Goal: Check status: Check status

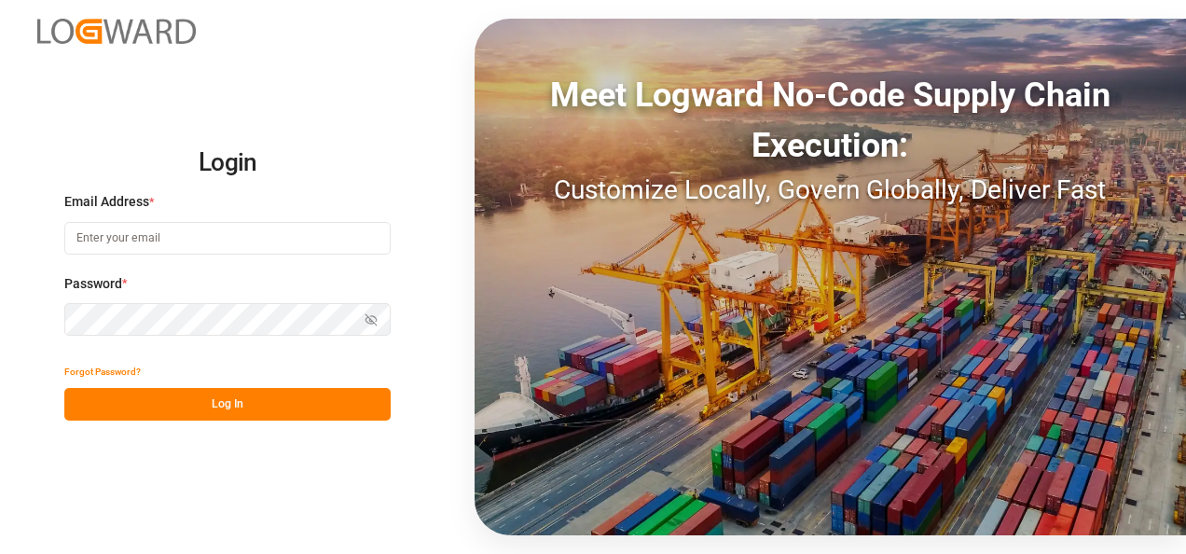
type input "[EMAIL_ADDRESS][DOMAIN_NAME]"
click at [275, 392] on button "Log In" at bounding box center [227, 404] width 326 height 33
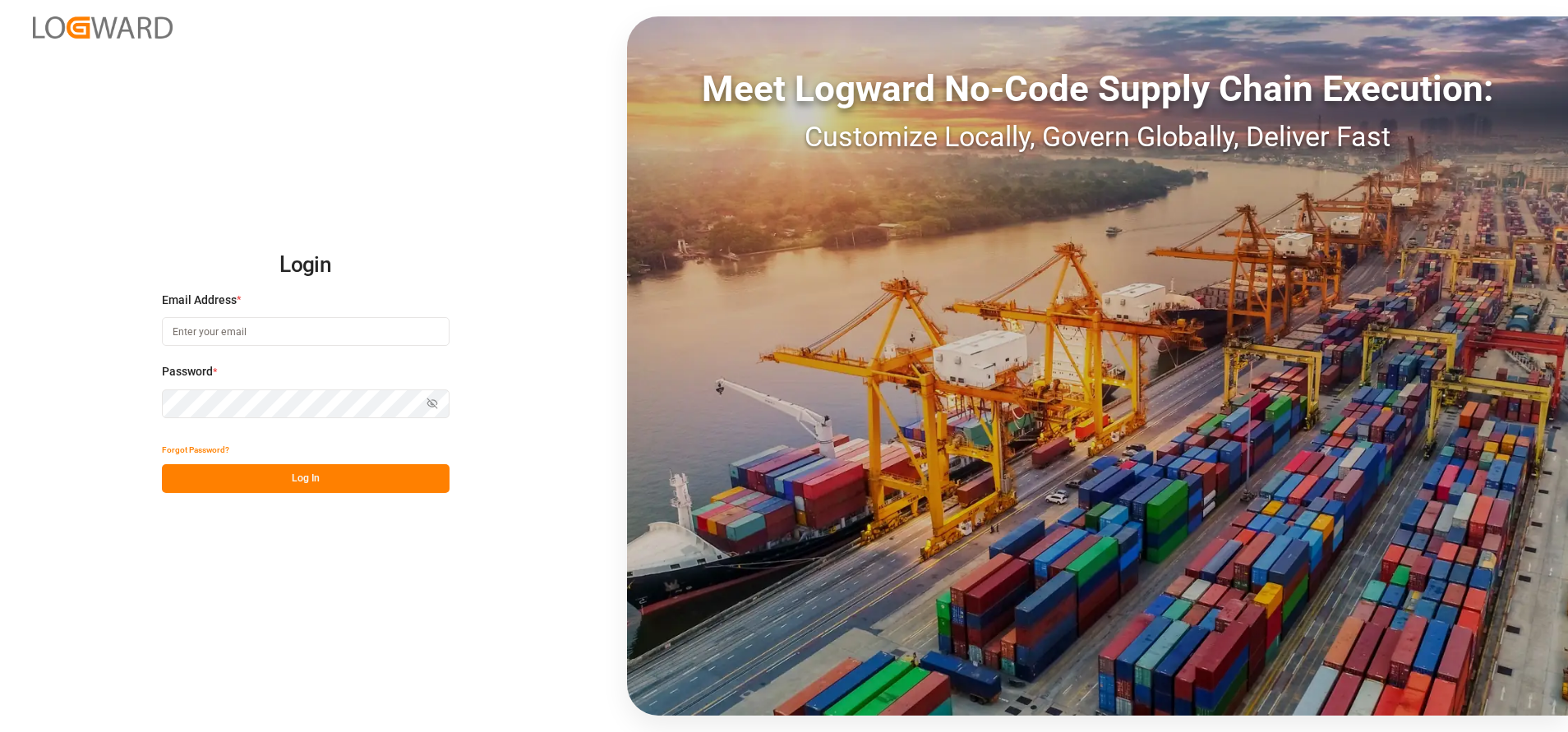
type input "[EMAIL_ADDRESS][DOMAIN_NAME]"
click at [369, 475] on button "Log In" at bounding box center [306, 478] width 287 height 29
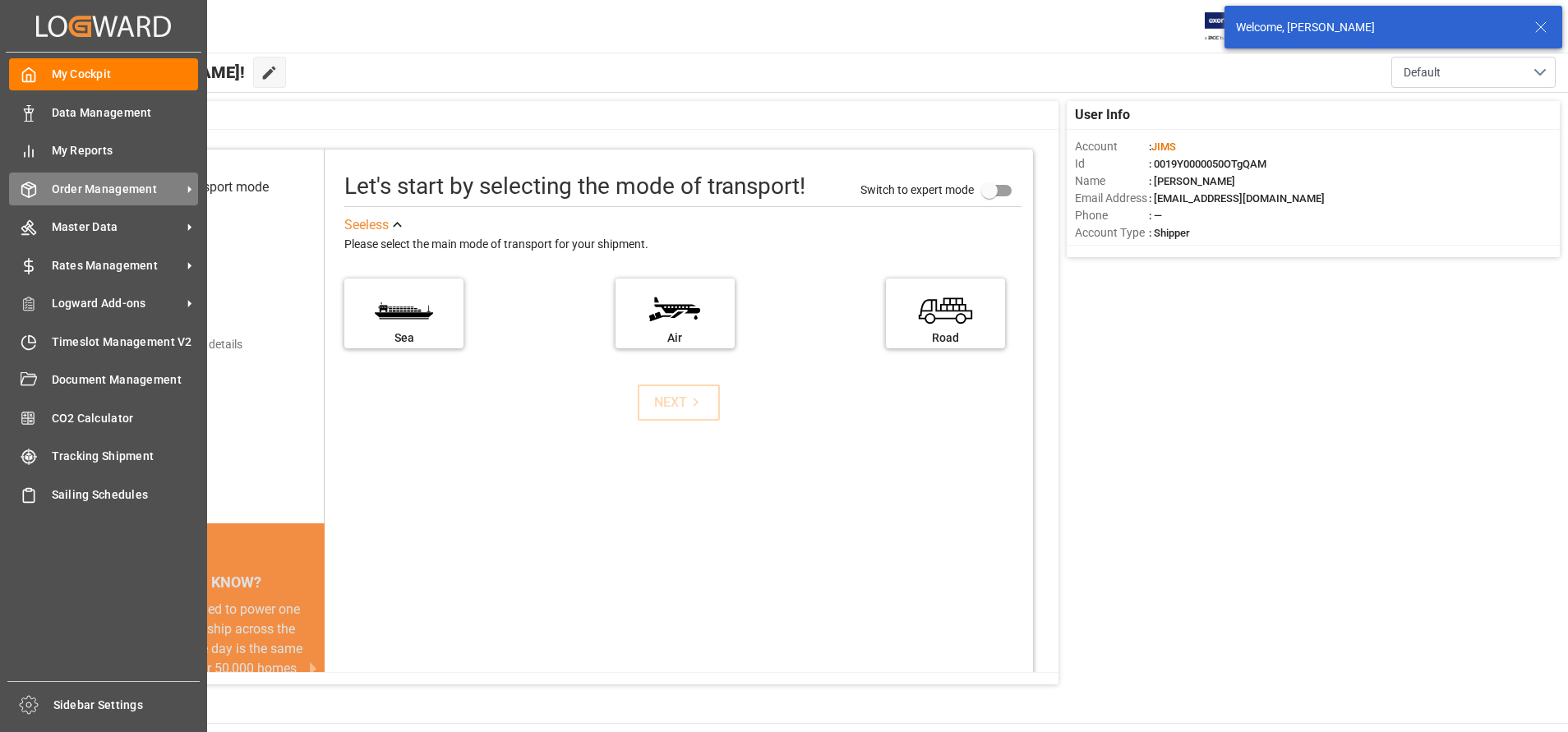
click at [100, 181] on span "Order Management" at bounding box center [116, 189] width 130 height 18
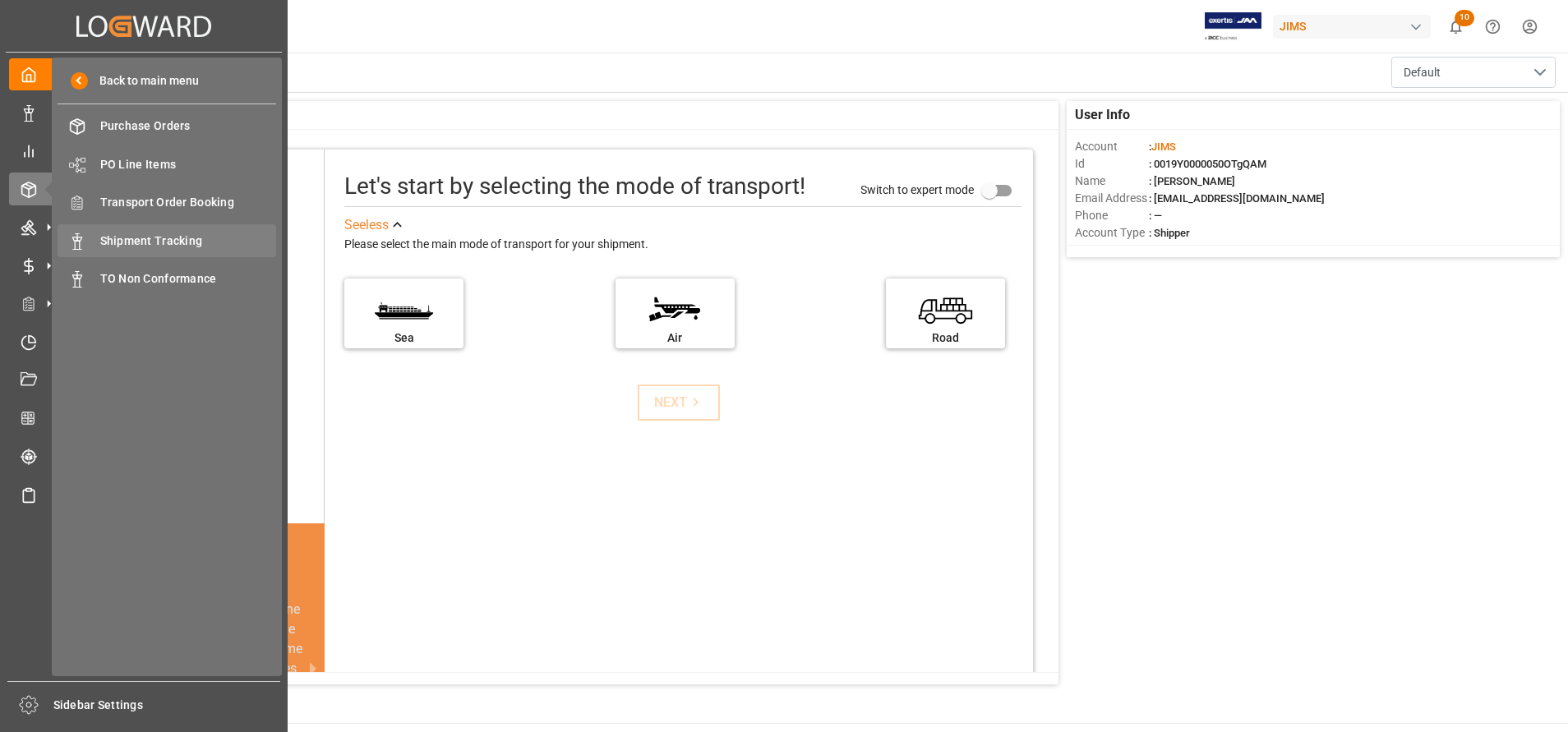
click at [145, 239] on span "Shipment Tracking" at bounding box center [189, 241] width 176 height 18
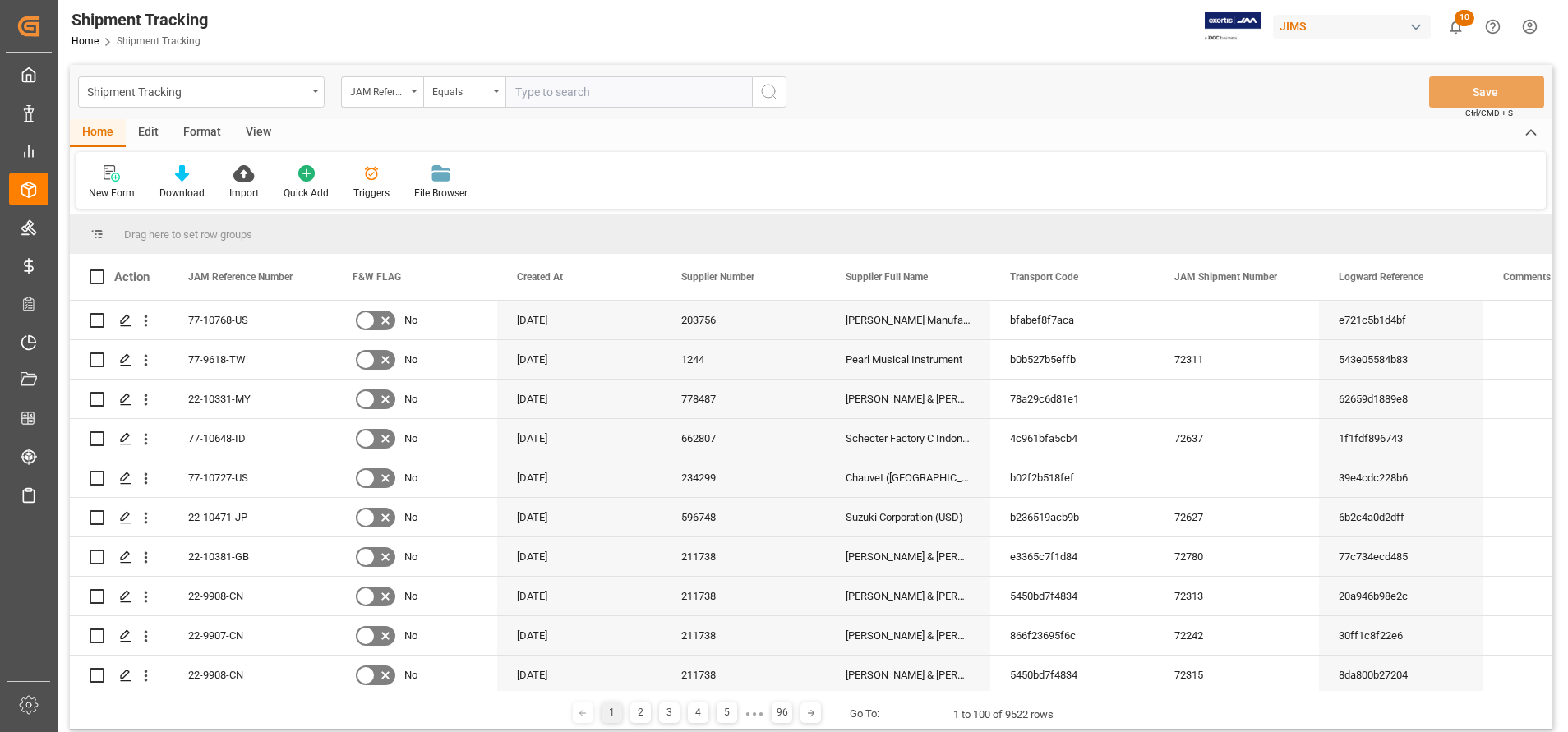
click at [655, 100] on input "text" at bounding box center [628, 92] width 247 height 31
type input "77-9503-CN"
click at [781, 96] on button "search button" at bounding box center [769, 92] width 34 height 31
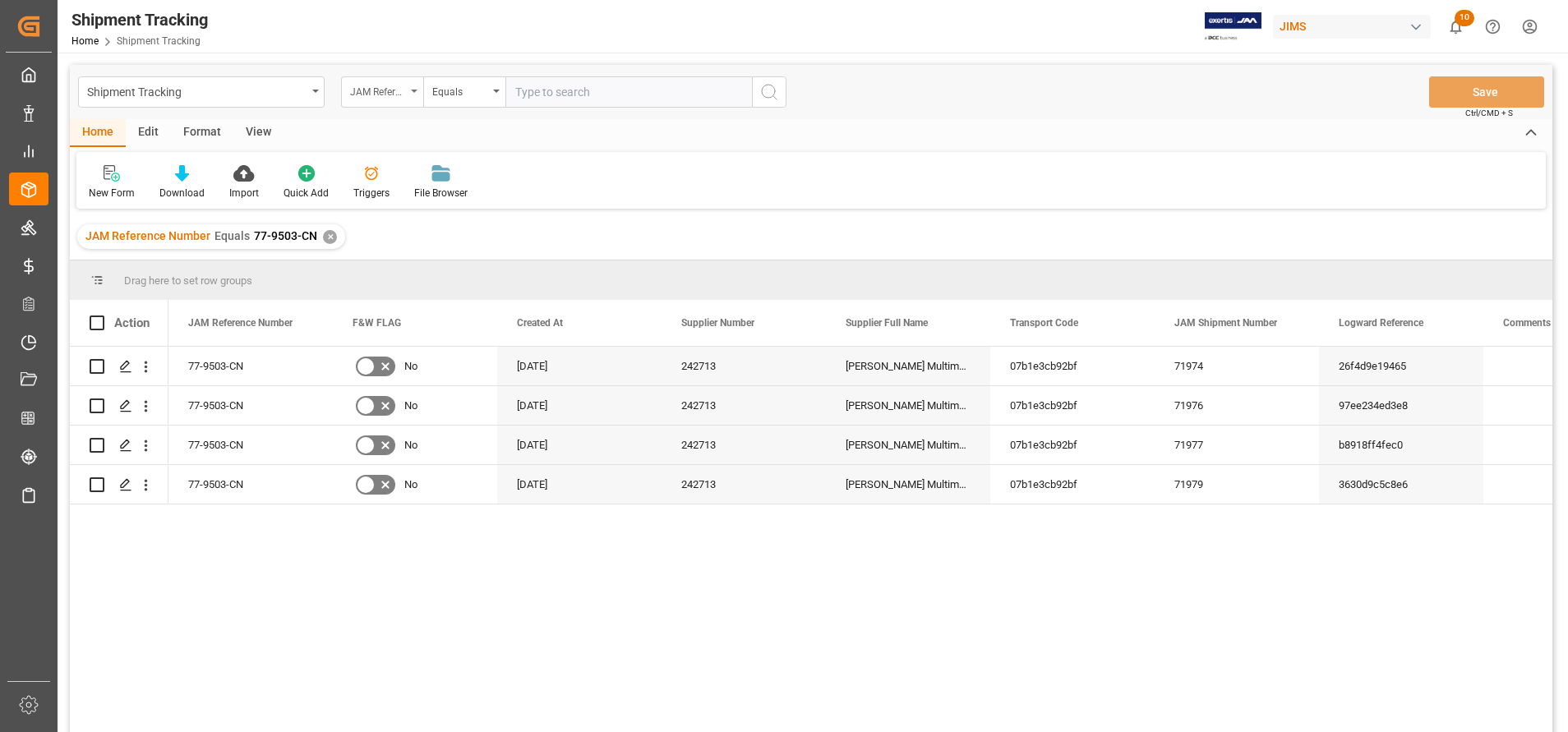
click at [385, 88] on div "JAM Reference Number" at bounding box center [377, 89] width 56 height 18
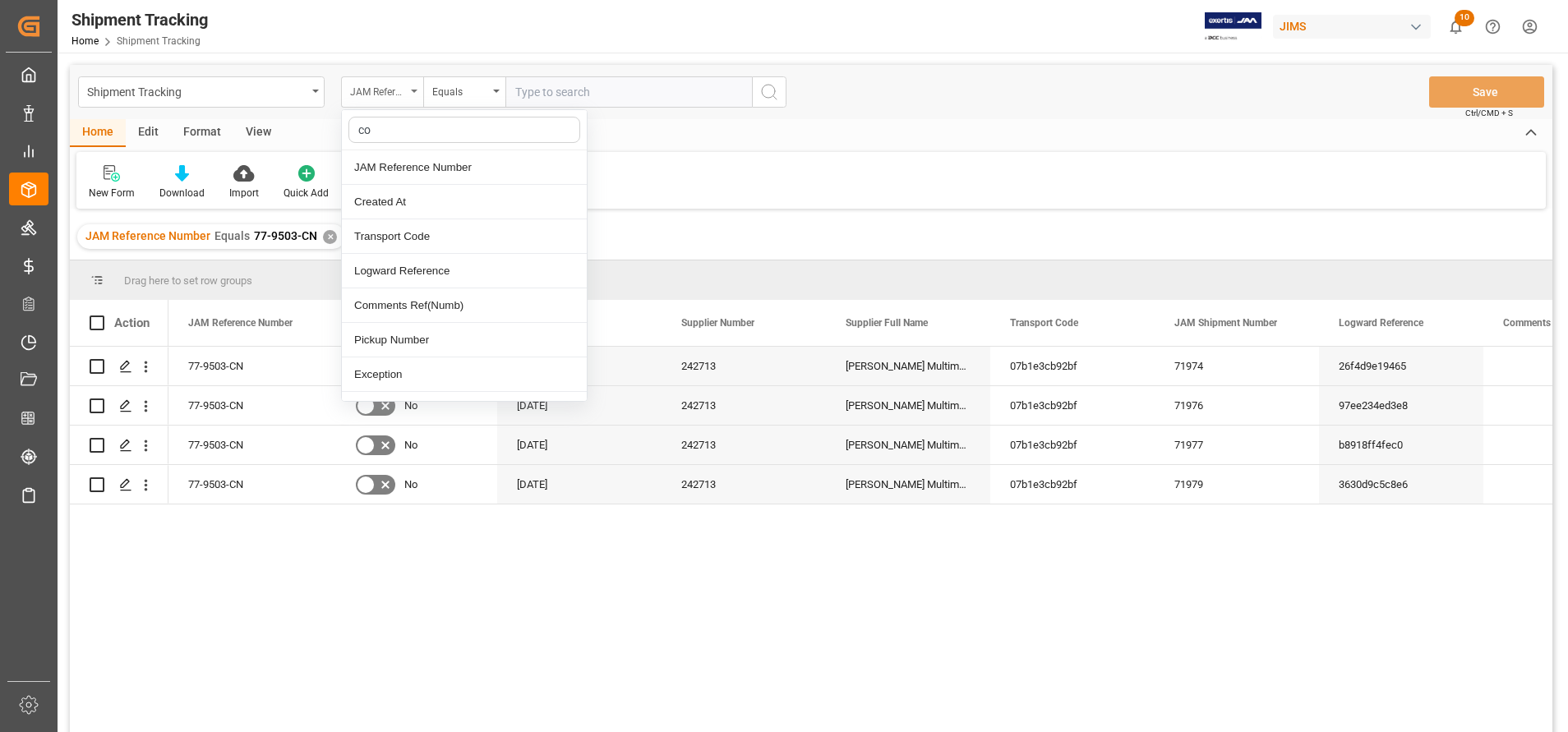
type input "con"
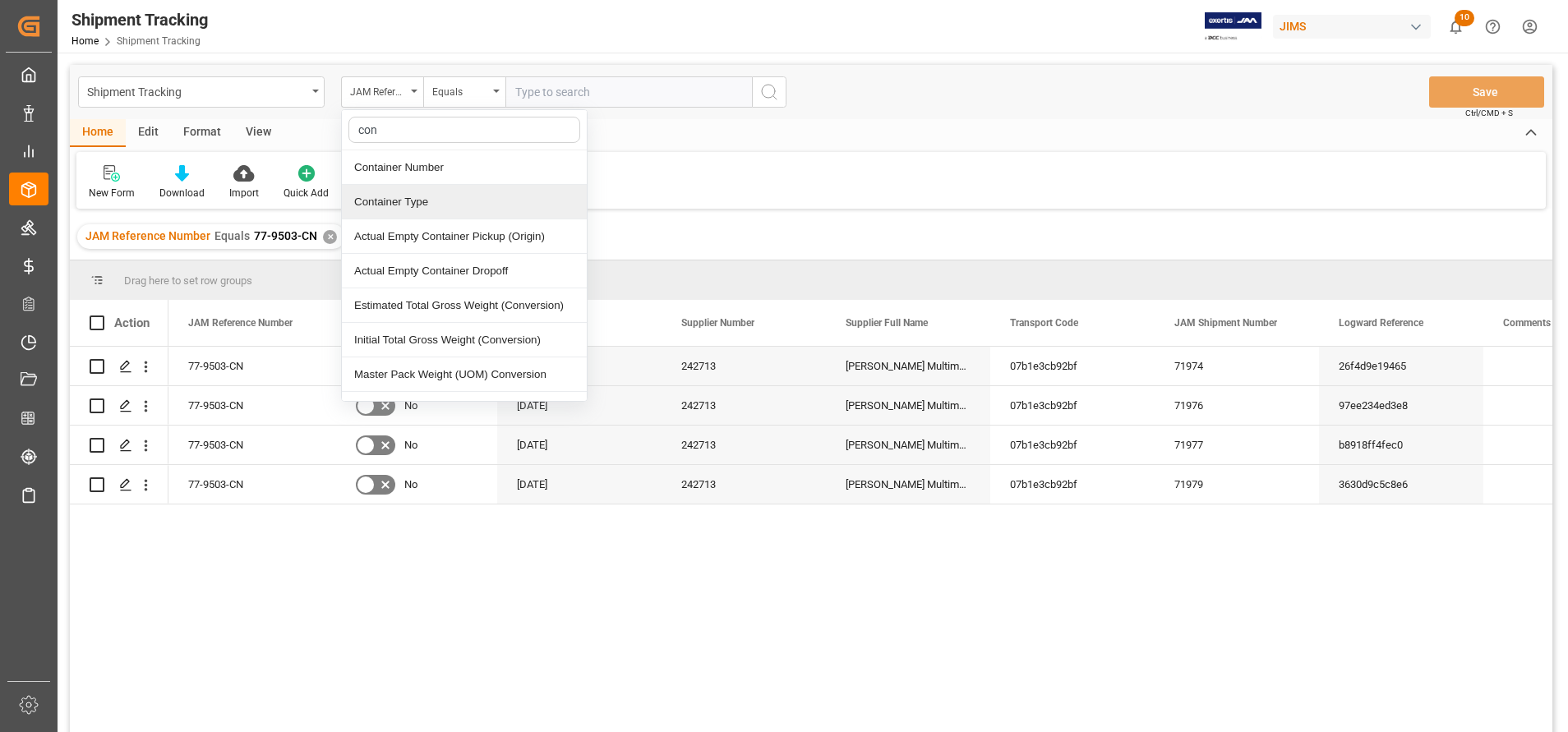
click at [429, 185] on div "Container Type" at bounding box center [464, 202] width 245 height 34
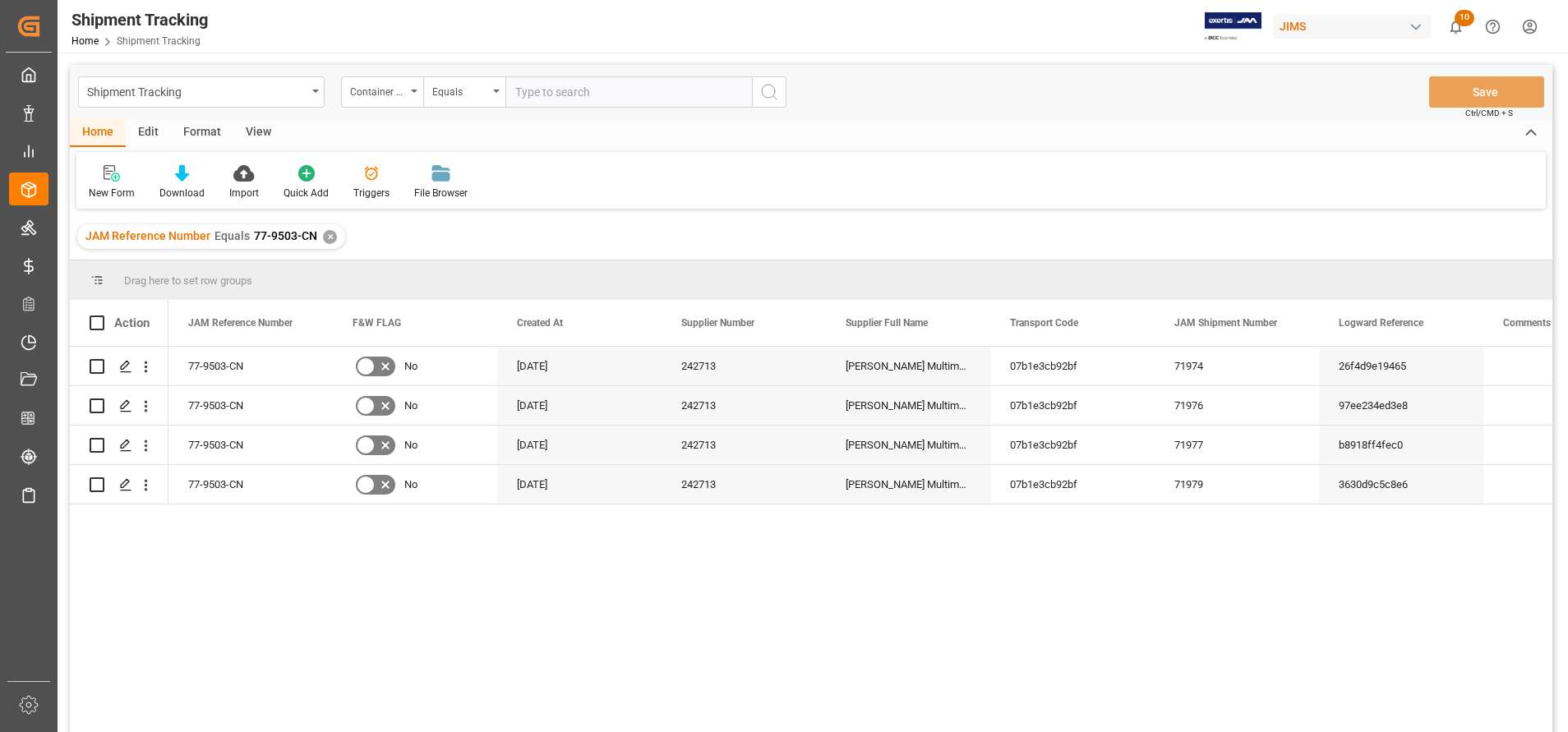
drag, startPoint x: 513, startPoint y: 91, endPoint x: 524, endPoint y: 90, distance: 11.0
click at [516, 92] on input "text" at bounding box center [628, 92] width 247 height 31
click at [635, 90] on input "text" at bounding box center [628, 92] width 247 height 31
paste input "TGBU7879556"
type input "TGBU7879556"
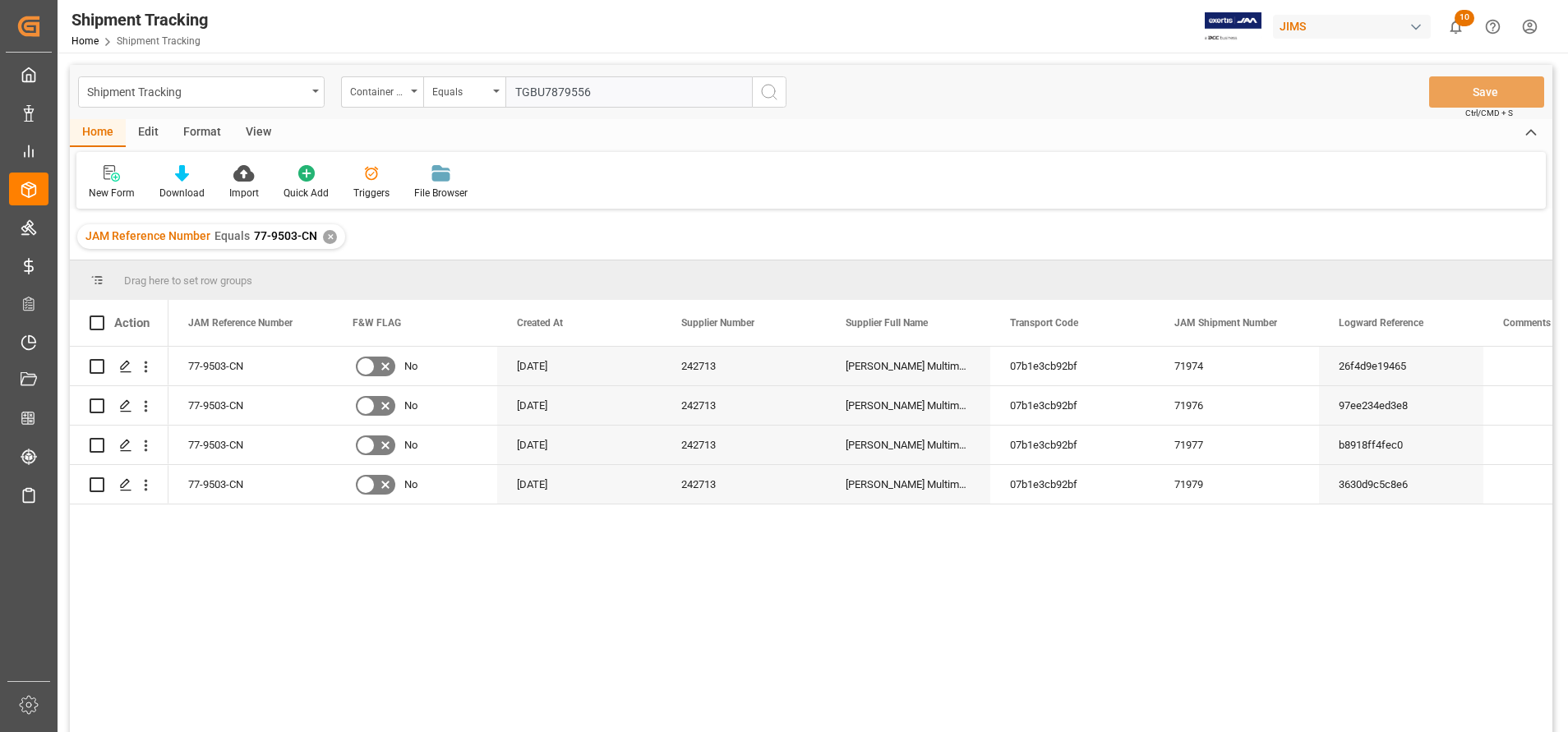
click at [755, 98] on button "search button" at bounding box center [769, 92] width 34 height 31
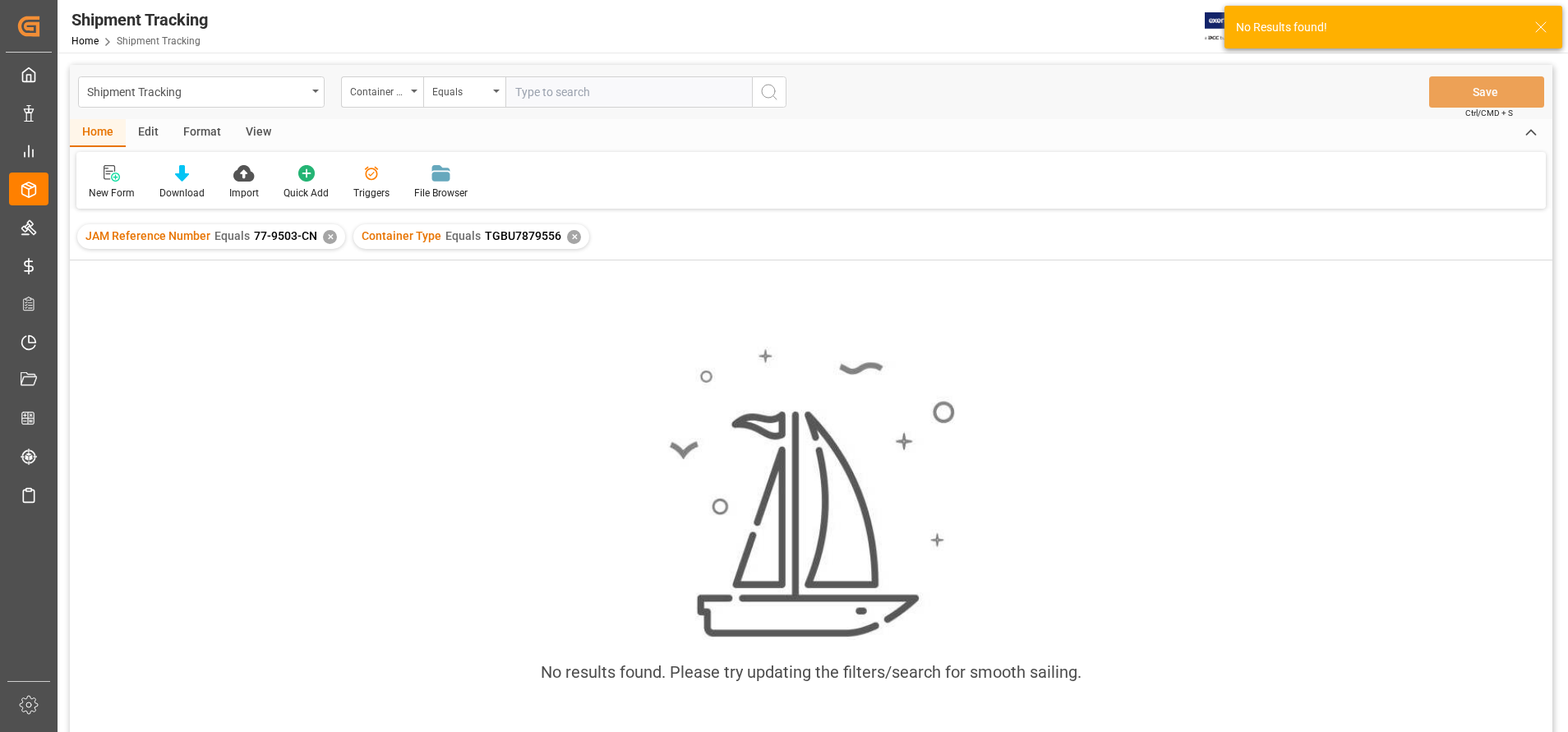
click at [329, 234] on div "✕" at bounding box center [330, 237] width 14 height 14
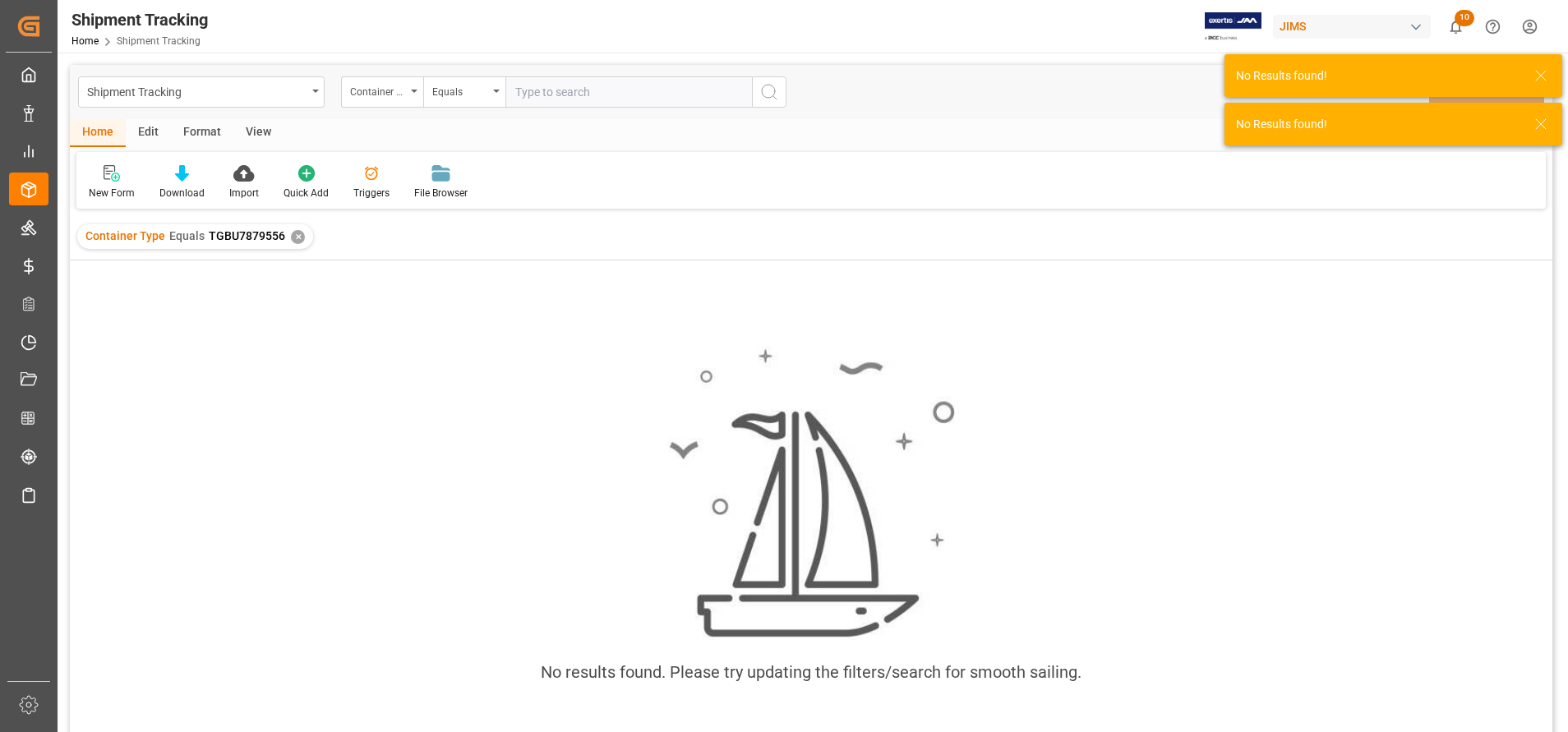
click at [556, 92] on input "text" at bounding box center [628, 92] width 247 height 31
paste input "TGBU7879556"
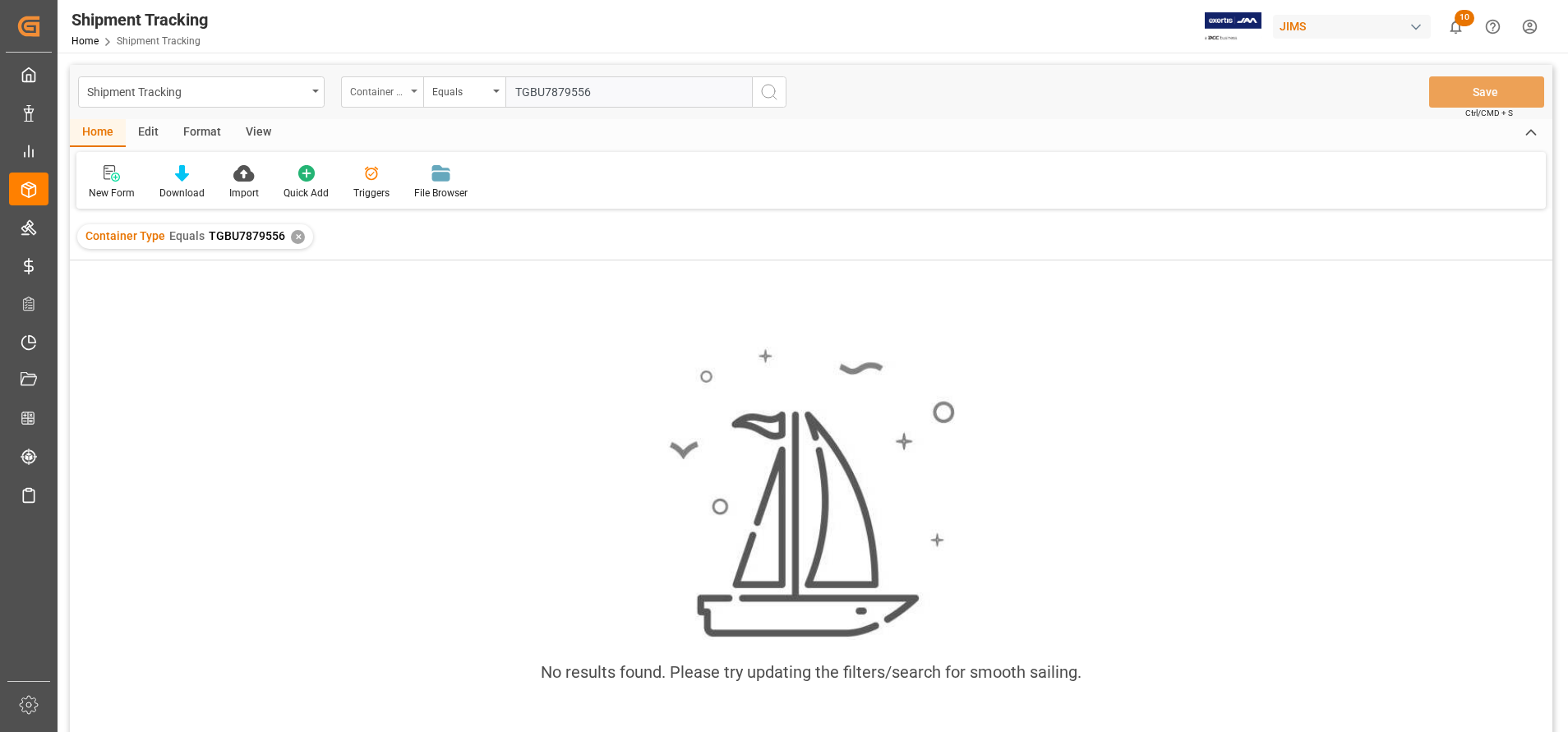
type input "TGBU7879556"
click at [375, 97] on div "Container Type" at bounding box center [377, 89] width 56 height 18
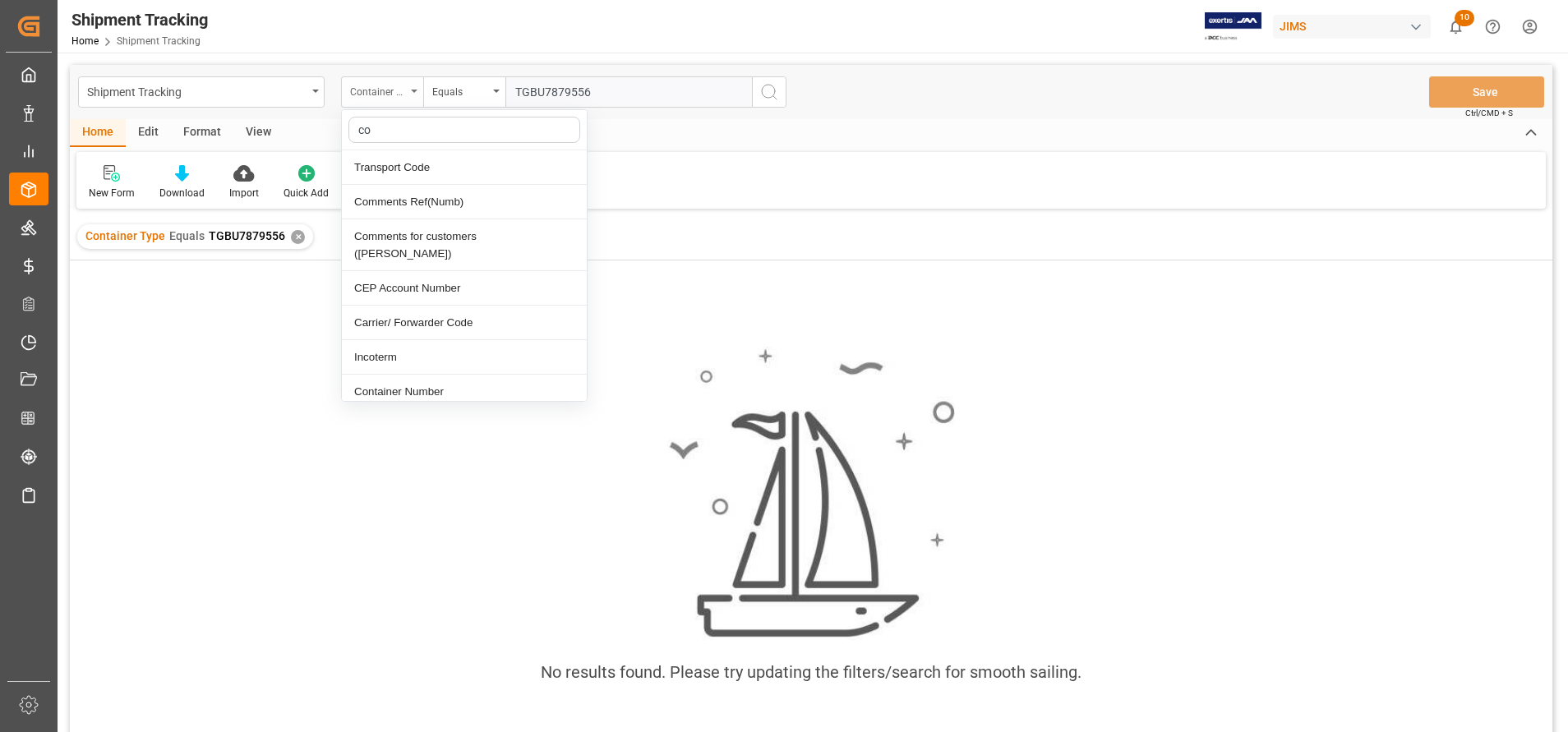
type input "con"
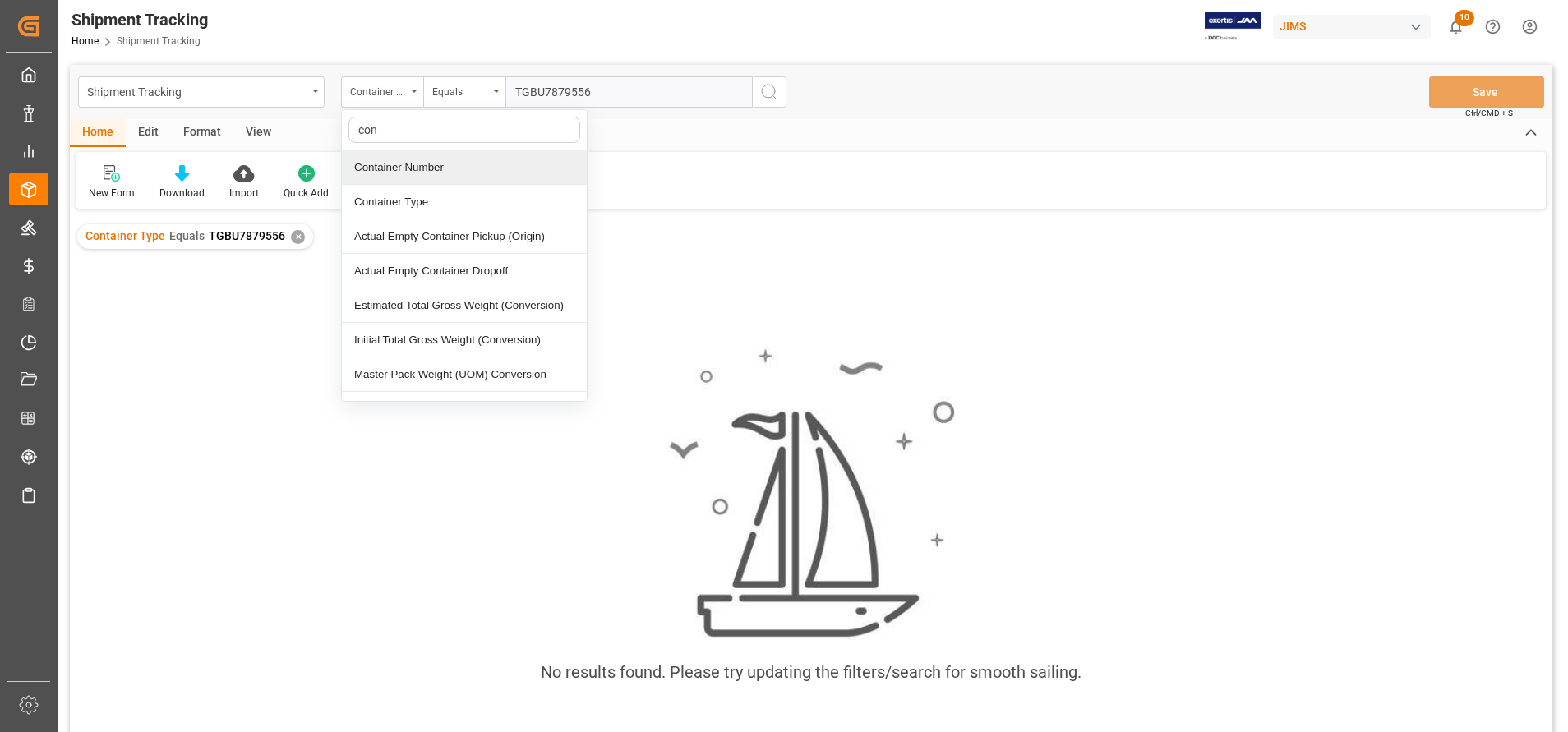
click at [405, 167] on div "Container Number" at bounding box center [464, 167] width 245 height 34
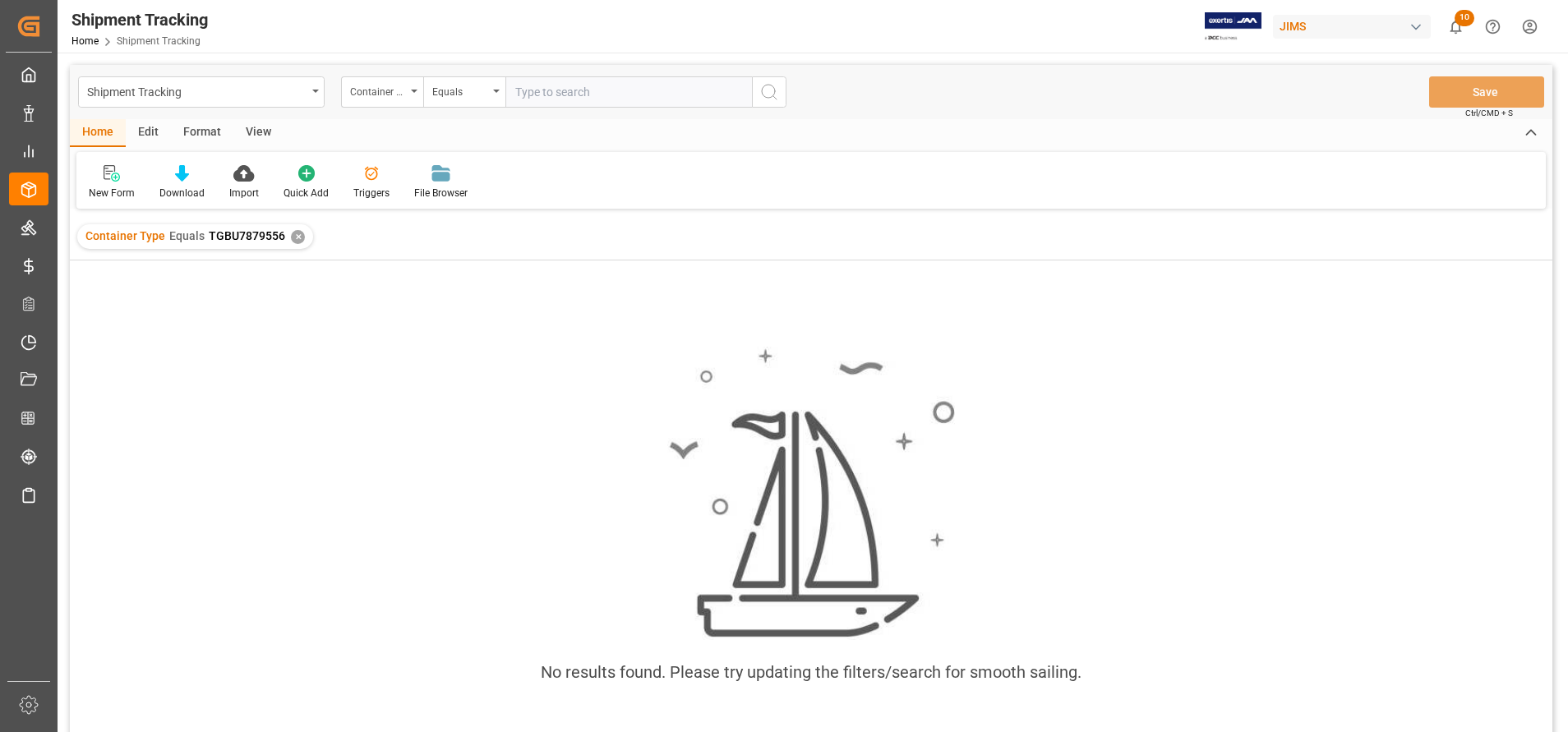
click at [675, 103] on input "text" at bounding box center [628, 92] width 247 height 31
paste input "TGBU7879556"
type input "TGBU7879556"
click at [768, 99] on icon "search button" at bounding box center [769, 92] width 19 height 19
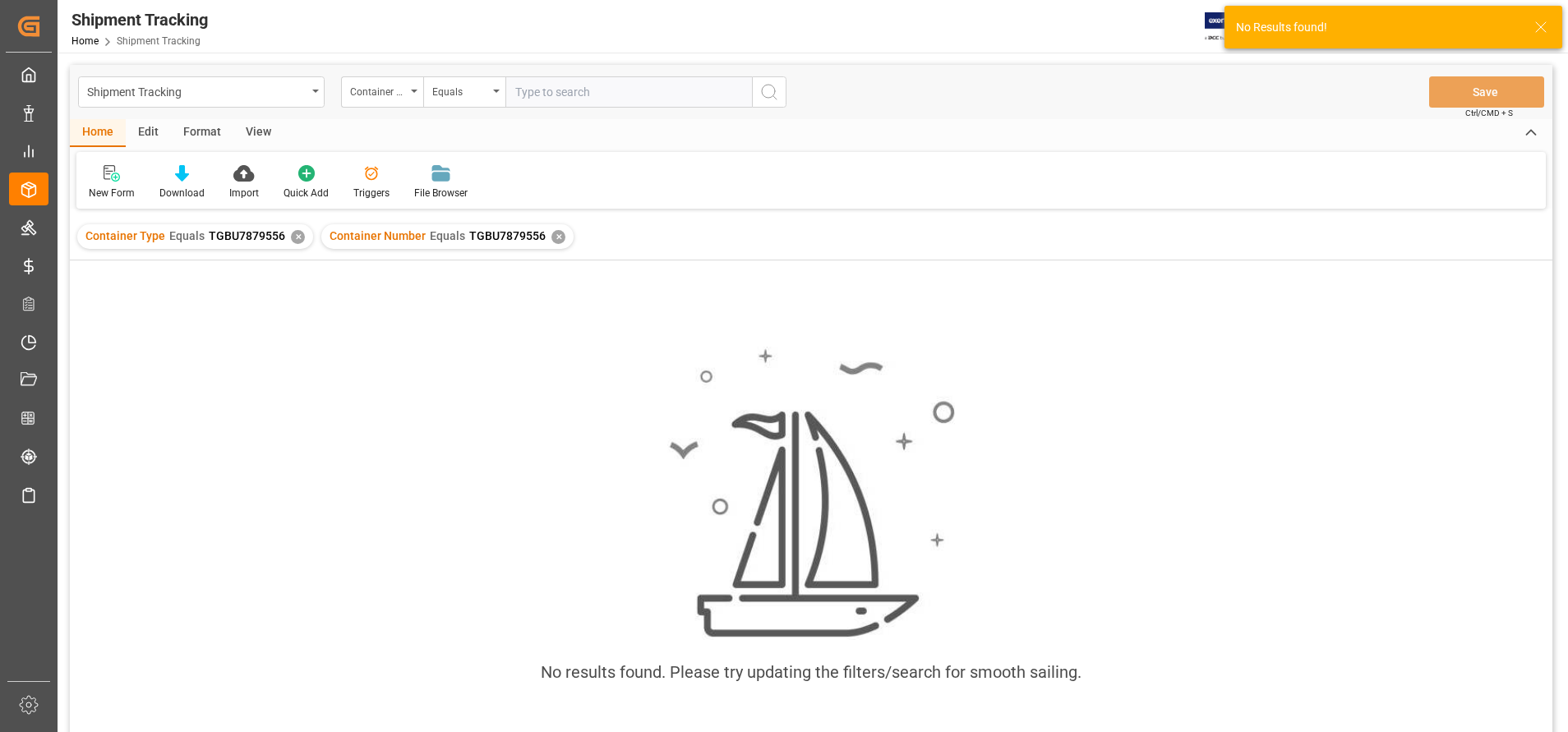
click at [299, 236] on div "✕" at bounding box center [298, 237] width 14 height 14
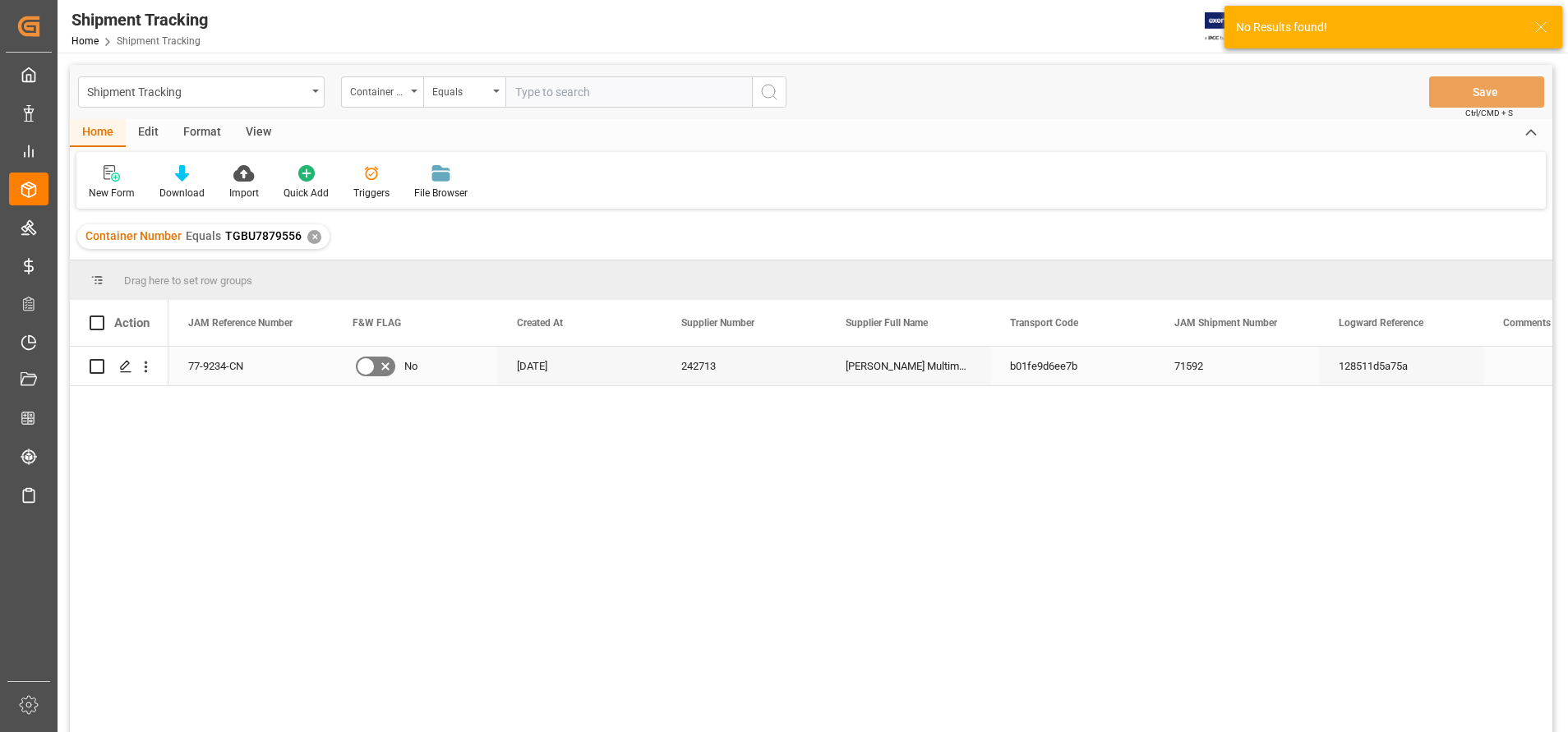
click at [1265, 368] on div "71592" at bounding box center [1237, 366] width 164 height 39
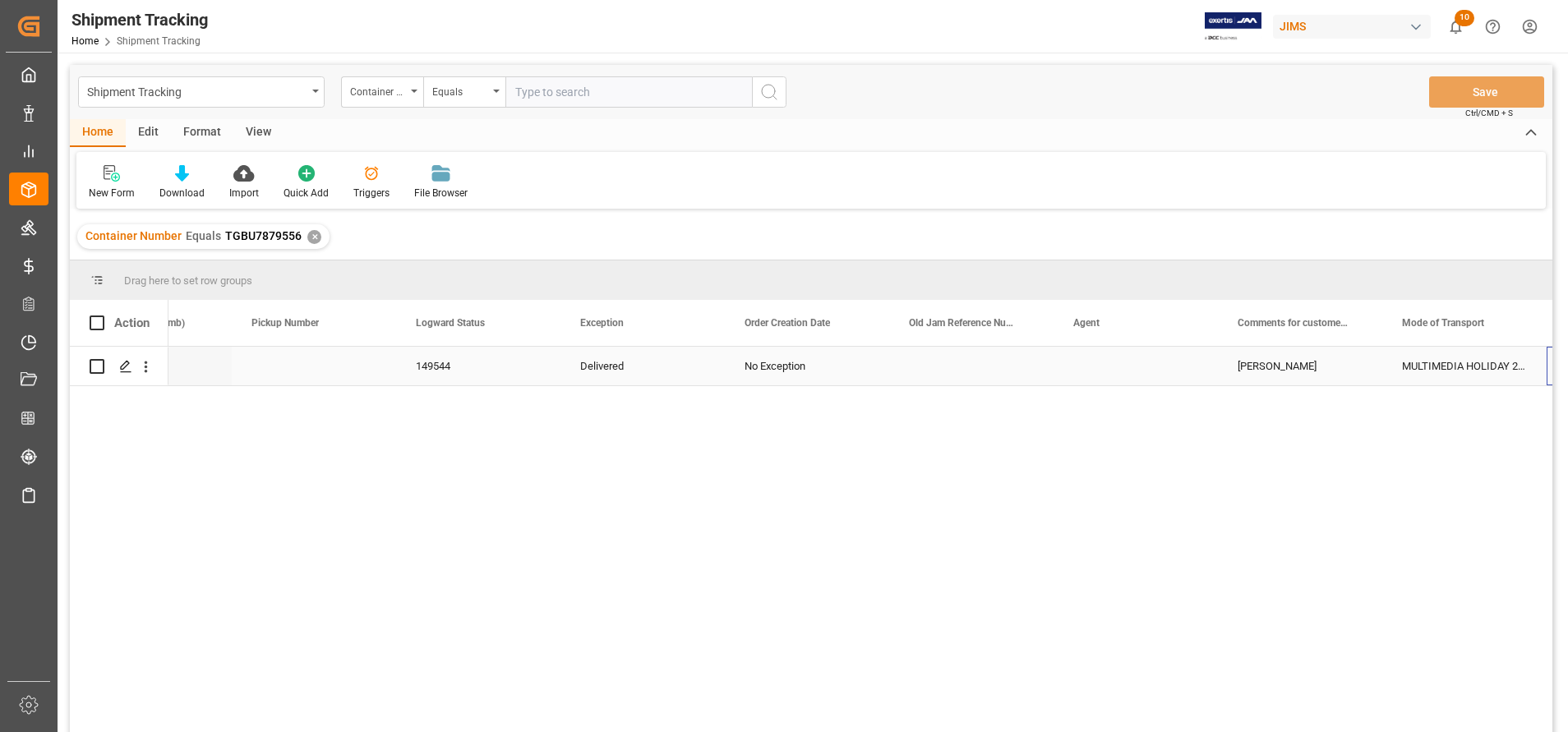
scroll to position [0, 1416]
click at [251, 129] on div "View" at bounding box center [258, 133] width 50 height 28
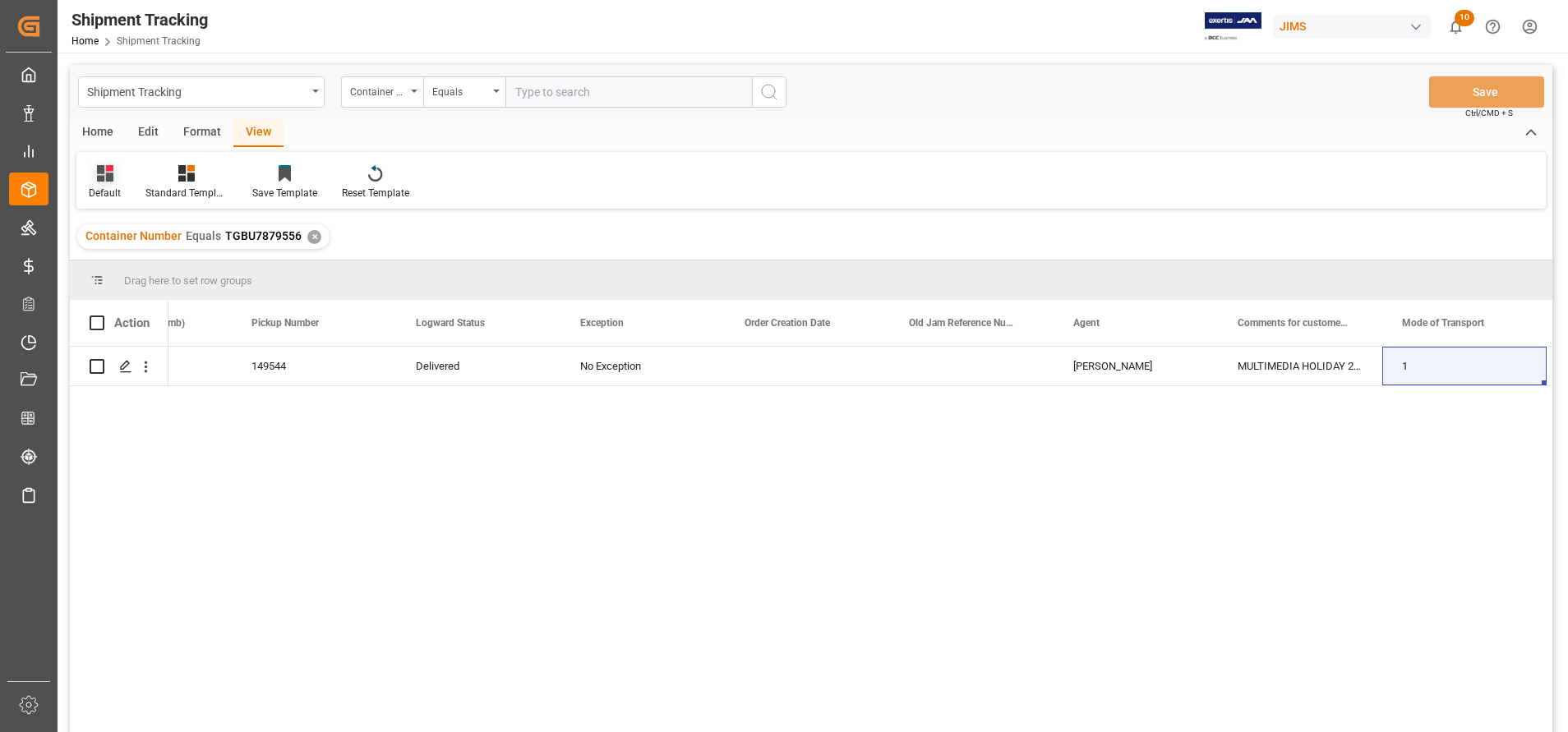
click at [120, 189] on div "Default" at bounding box center [105, 193] width 32 height 15
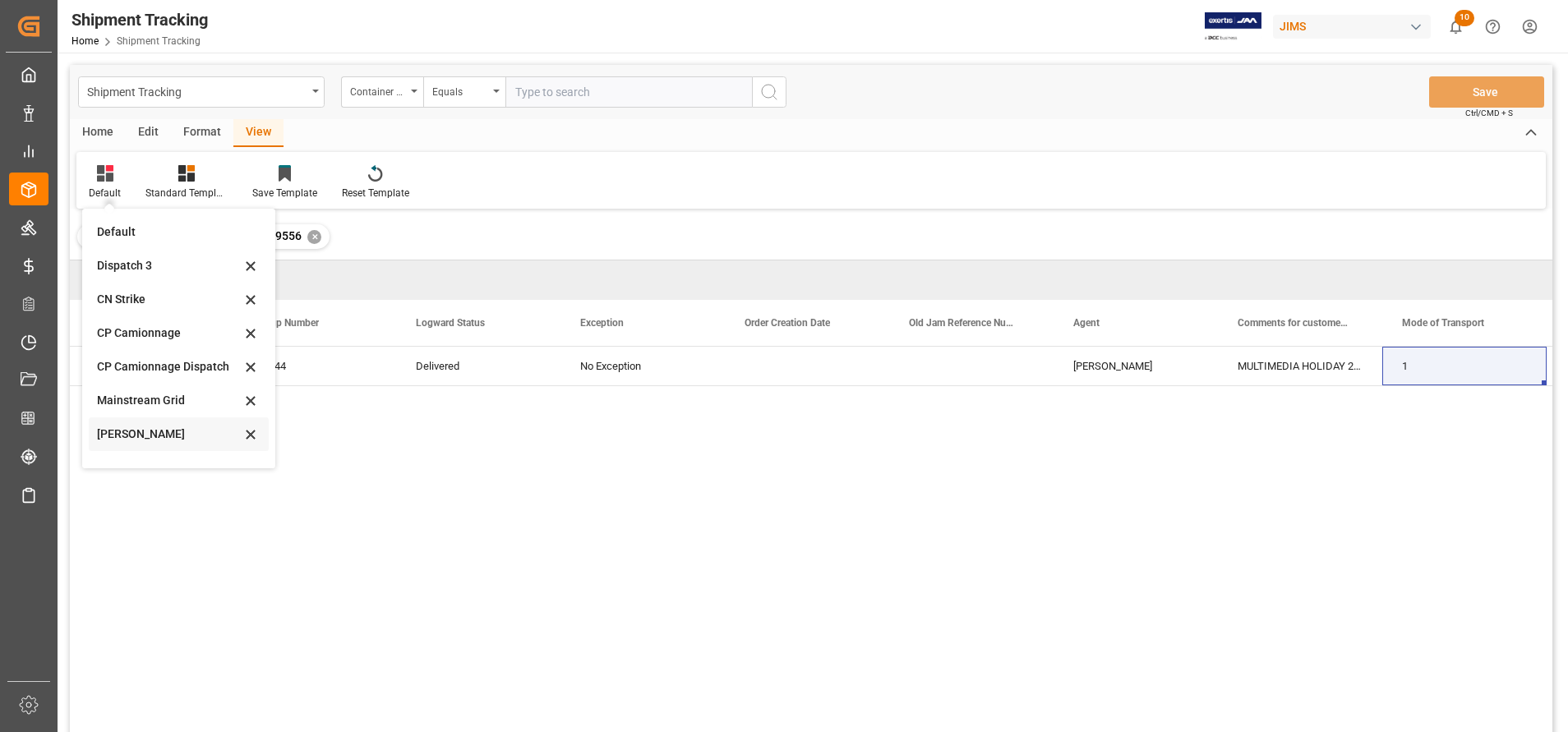
click at [160, 433] on div "Harman Grid" at bounding box center [168, 434] width 144 height 18
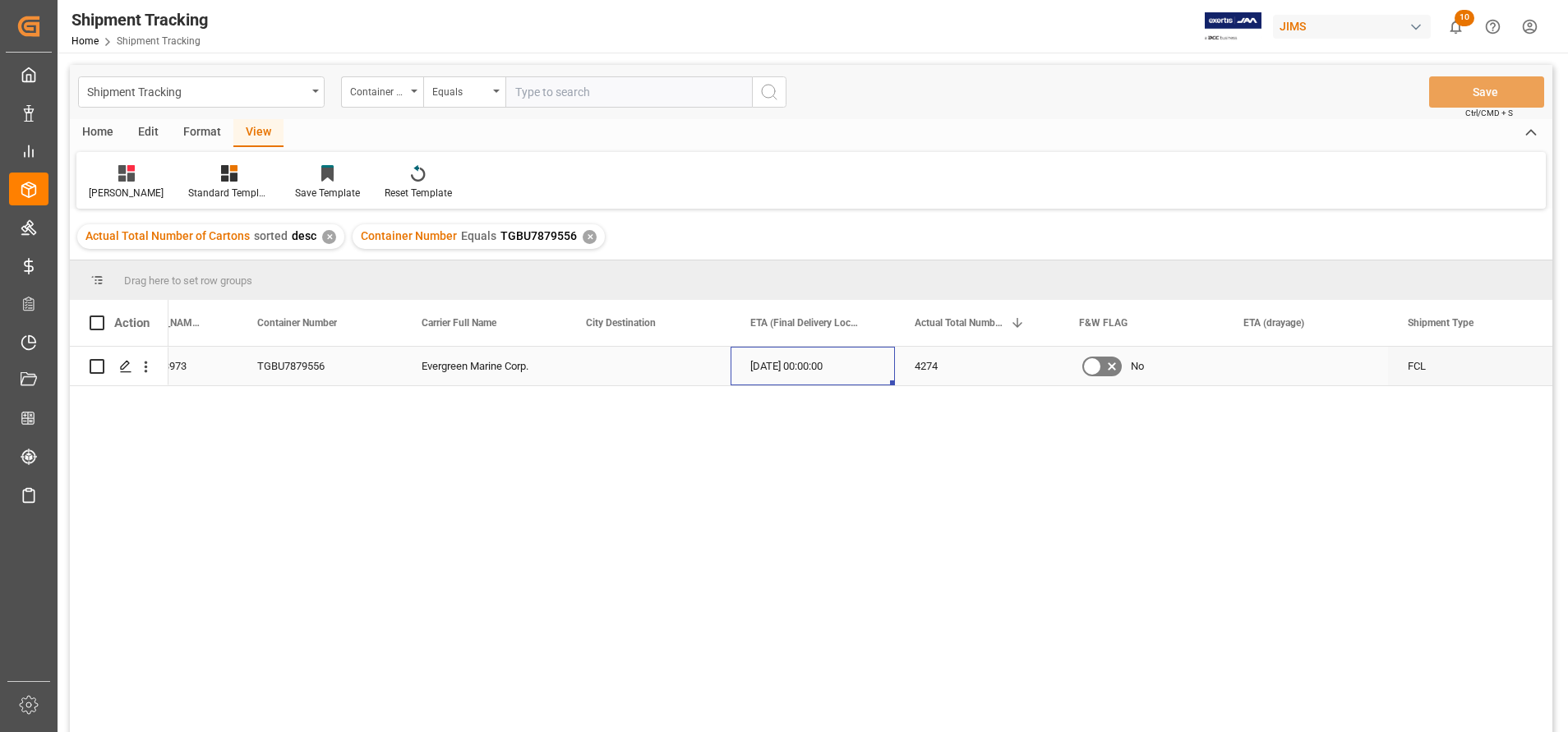
click at [772, 366] on div "25-07-2025 00:00:00" at bounding box center [813, 366] width 164 height 39
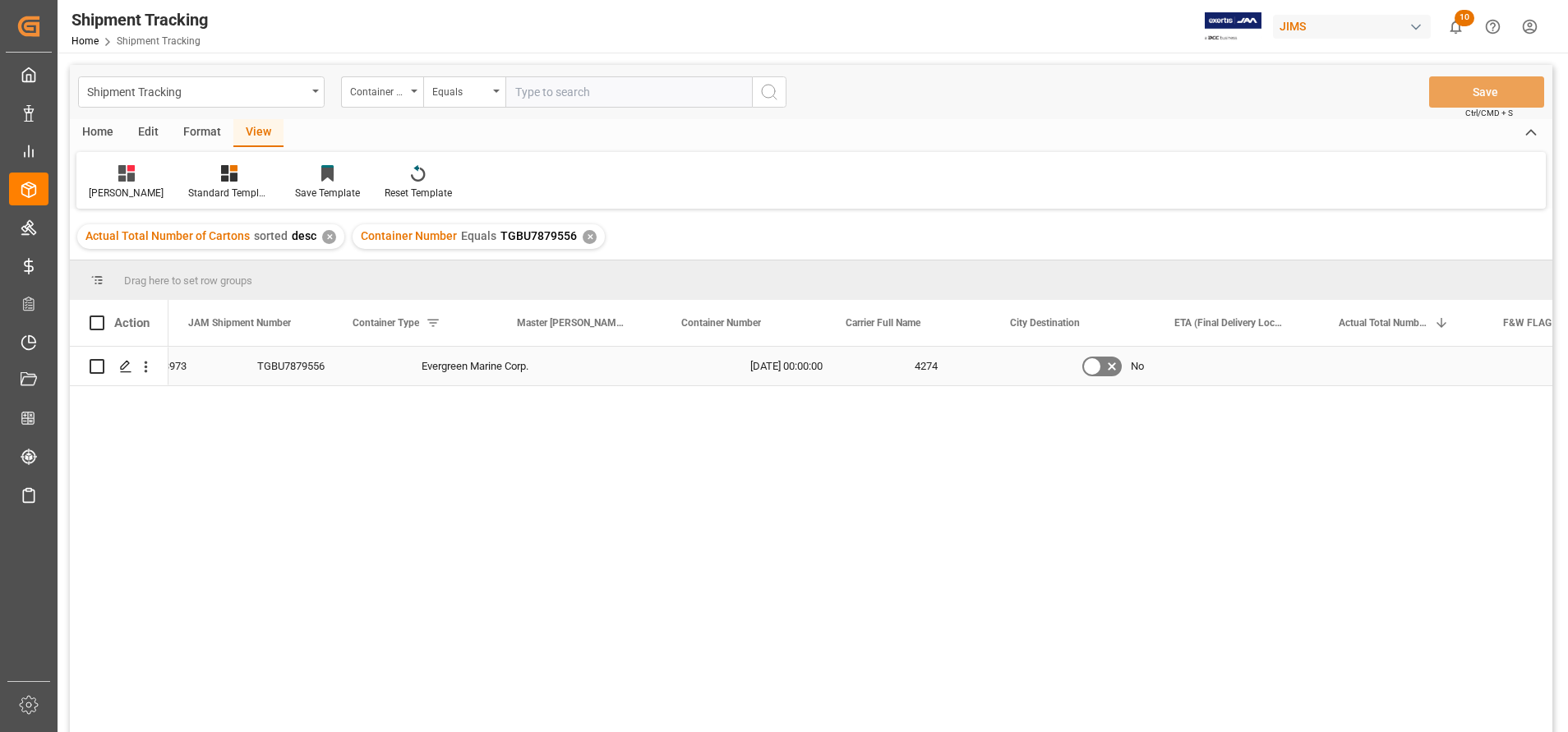
scroll to position [0, 0]
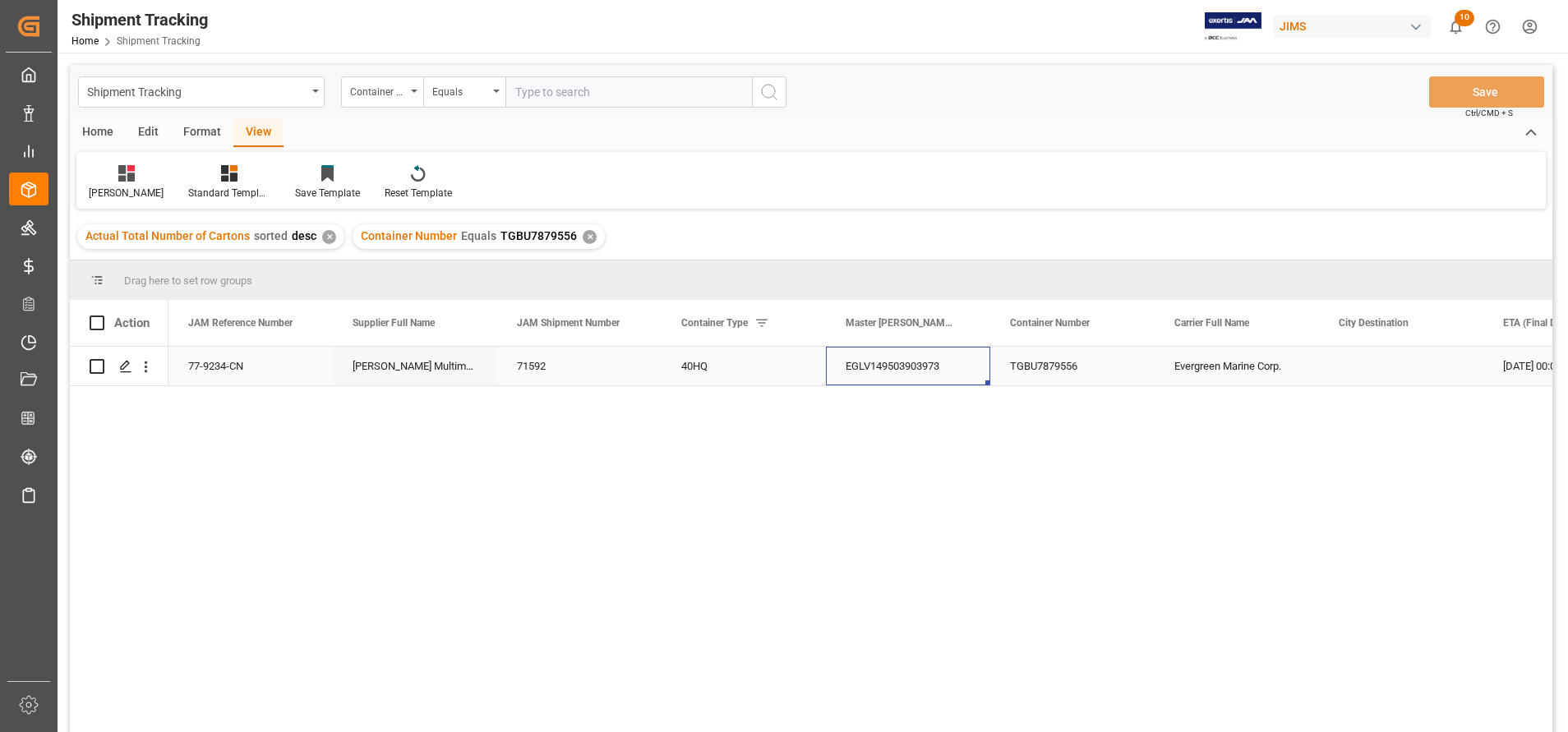
click at [866, 358] on div "EGLV149503903973" at bounding box center [908, 366] width 164 height 39
click at [923, 360] on div "EGLV149503903973" at bounding box center [908, 366] width 164 height 39
drag, startPoint x: 960, startPoint y: 371, endPoint x: 925, endPoint y: 366, distance: 35.4
click at [876, 367] on input "EGLV149503903973" at bounding box center [908, 374] width 138 height 31
